Goal: Information Seeking & Learning: Learn about a topic

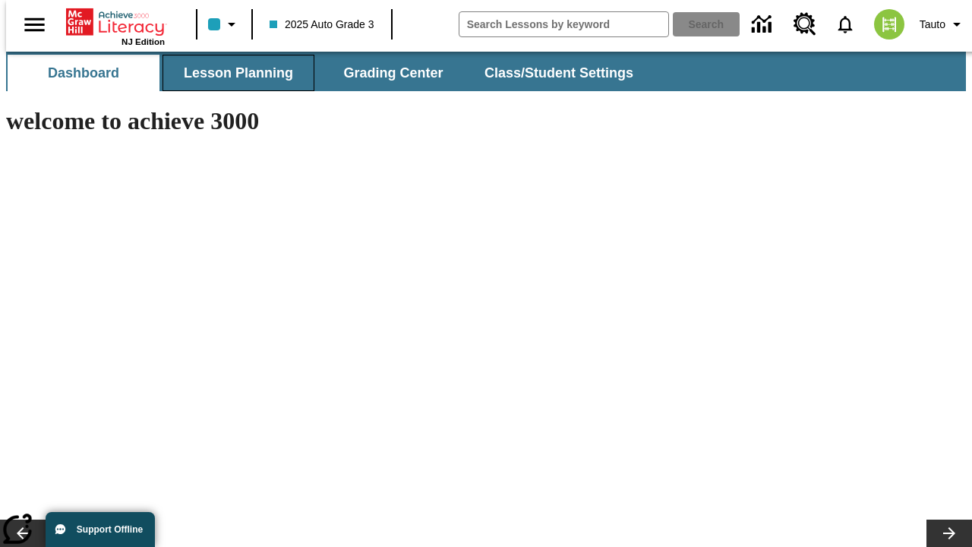
click at [232, 73] on span "Lesson Planning" at bounding box center [238, 73] width 109 height 17
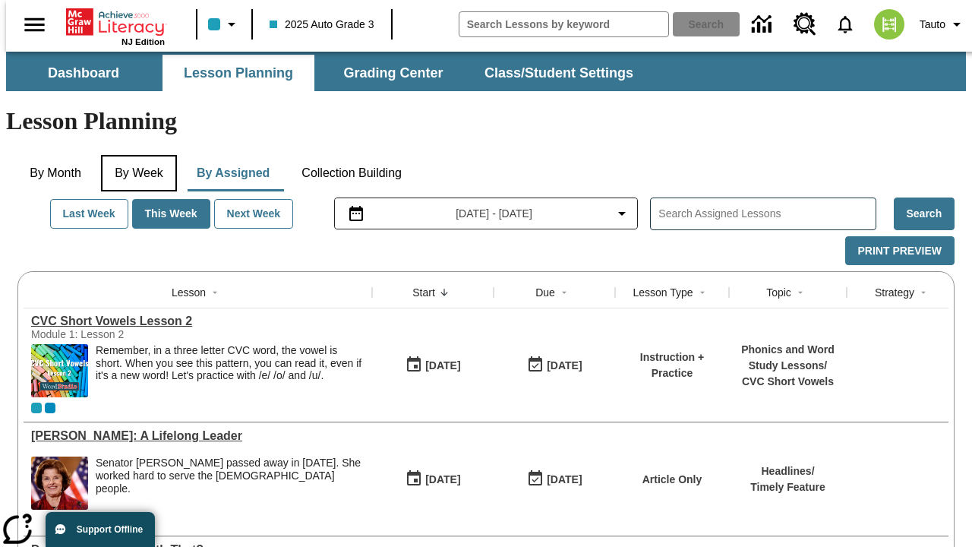
click at [136, 155] on button "By Week" at bounding box center [139, 173] width 76 height 36
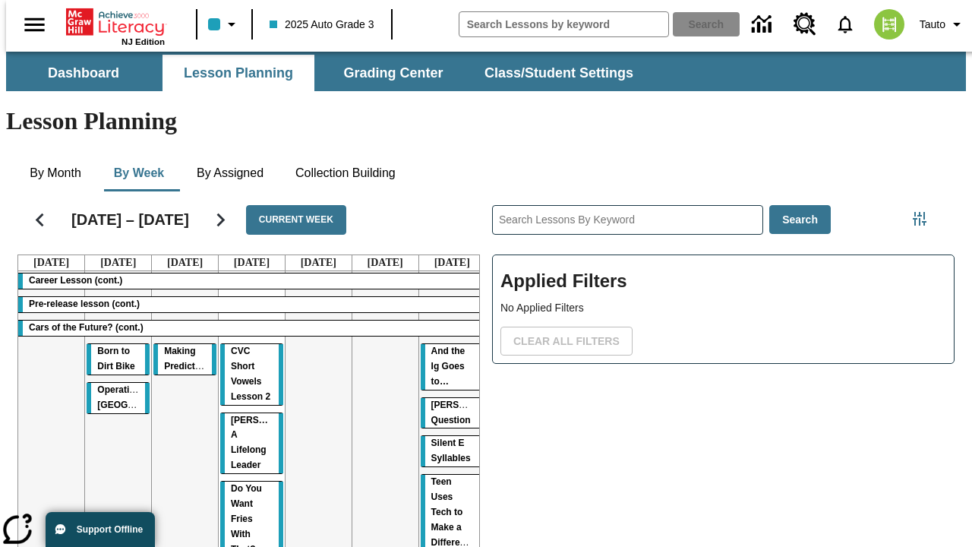
scroll to position [0, 1]
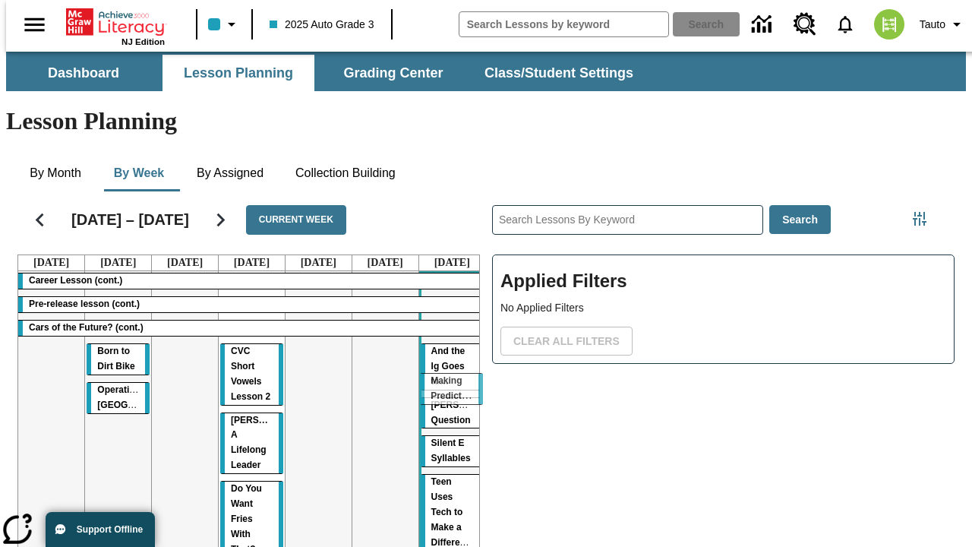
drag, startPoint x: 173, startPoint y: 294, endPoint x: 446, endPoint y: 380, distance: 286.0
click at [446, 380] on tr "Career Lesson (cont.) Pre-release lesson (cont.) Cars of the Future? (cont.) Bo…" at bounding box center [251, 448] width 467 height 355
